Goal: Task Accomplishment & Management: Manage account settings

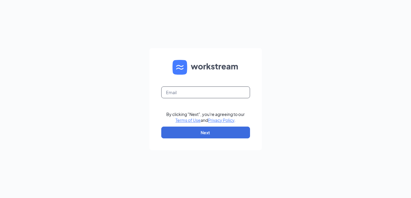
click at [192, 92] on input "text" at bounding box center [205, 93] width 89 height 12
type input "mbrumell@racksoncayenne.com"
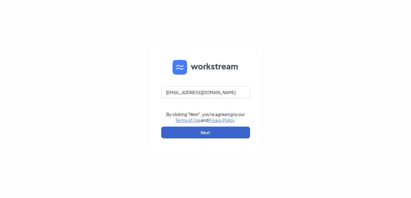
click at [203, 136] on button "Next" at bounding box center [205, 133] width 89 height 12
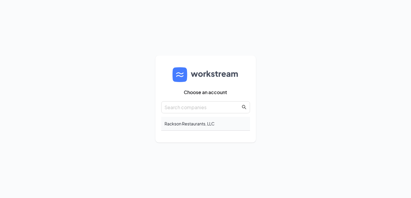
click at [189, 123] on div "Rackson Restaurants, LLC" at bounding box center [205, 124] width 89 height 14
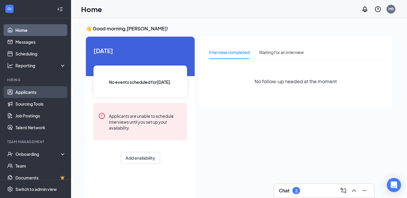
click at [25, 95] on link "Applicants" at bounding box center [40, 92] width 51 height 12
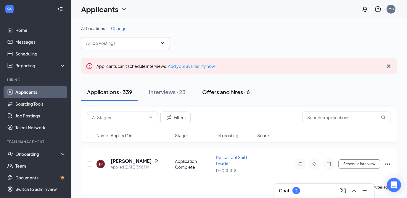
click at [216, 96] on div "Offers and hires · 6" at bounding box center [226, 91] width 48 height 7
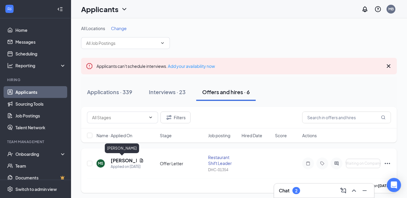
click at [129, 163] on h5 "[PERSON_NAME]" at bounding box center [124, 161] width 26 height 7
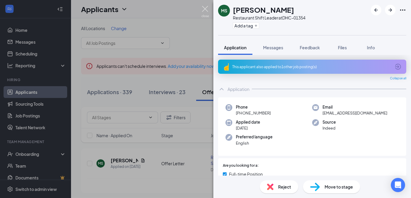
click at [208, 8] on img at bounding box center [204, 12] width 7 height 12
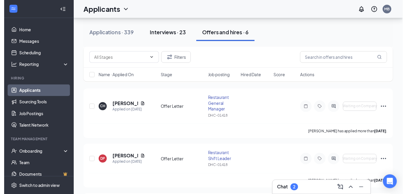
scroll to position [109, 0]
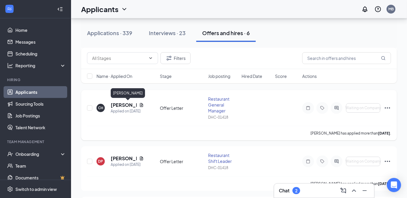
click at [121, 107] on h5 "[PERSON_NAME]" at bounding box center [124, 105] width 26 height 7
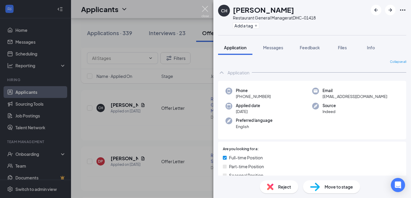
click at [206, 9] on img at bounding box center [204, 12] width 7 height 12
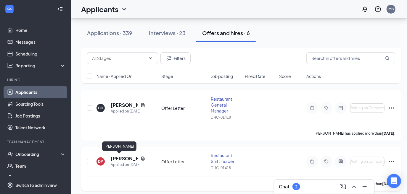
click at [120, 160] on h5 "[PERSON_NAME]" at bounding box center [125, 159] width 28 height 7
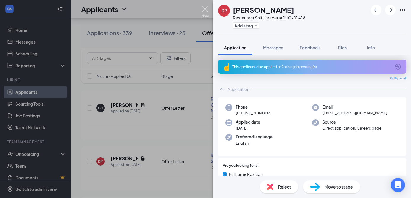
click at [206, 11] on img at bounding box center [204, 12] width 7 height 12
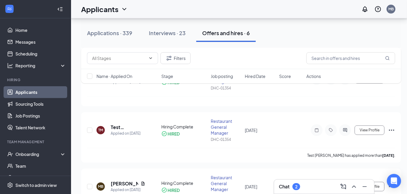
scroll to position [272, 0]
